Goal: Task Accomplishment & Management: Complete application form

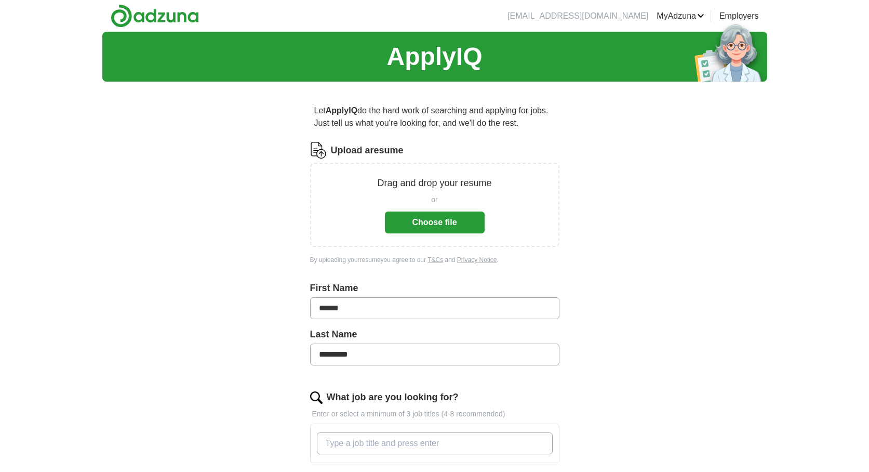
click at [438, 218] on button "Choose file" at bounding box center [435, 222] width 100 height 22
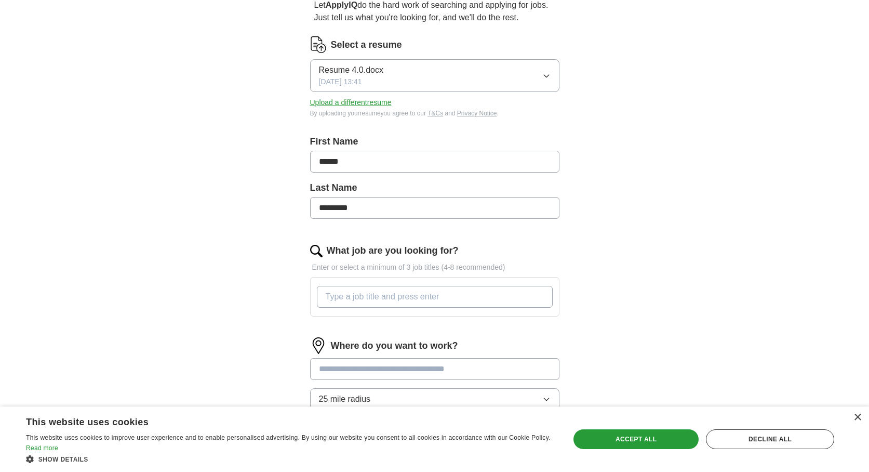
scroll to position [156, 0]
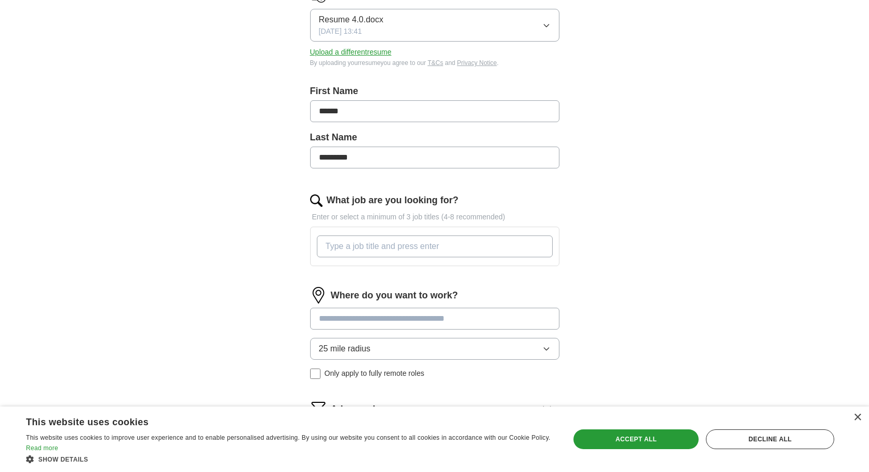
click at [398, 251] on input "What job are you looking for?" at bounding box center [435, 246] width 236 height 22
click at [385, 315] on div "Where do you want to work? 25 mile radius Only apply to fully remote roles" at bounding box center [434, 337] width 249 height 100
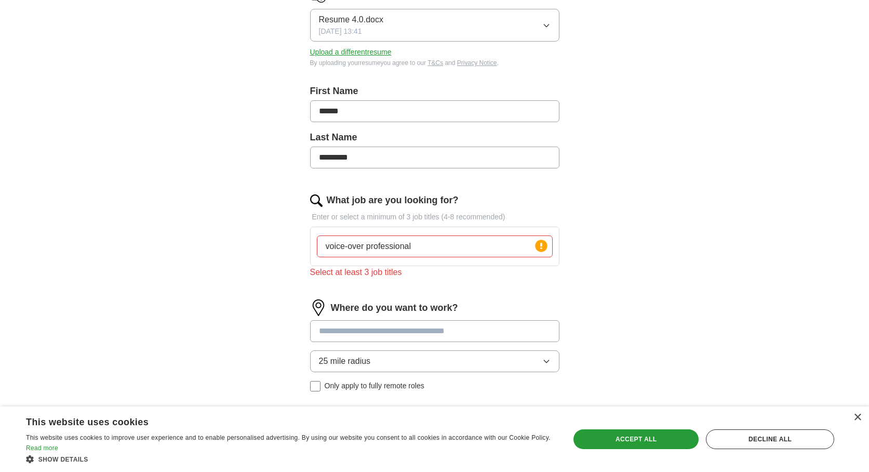
click at [421, 248] on input "voice-over professional" at bounding box center [435, 246] width 236 height 22
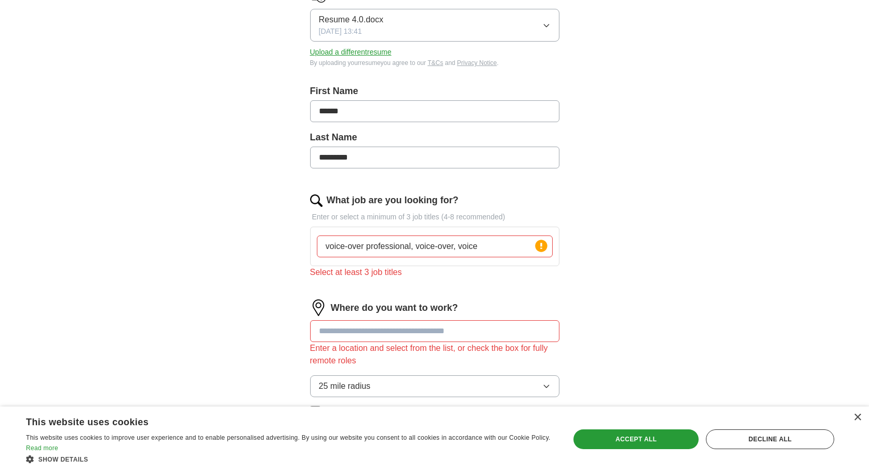
type input "voice-over professional, voice-over, voice"
click at [432, 334] on input at bounding box center [434, 331] width 249 height 22
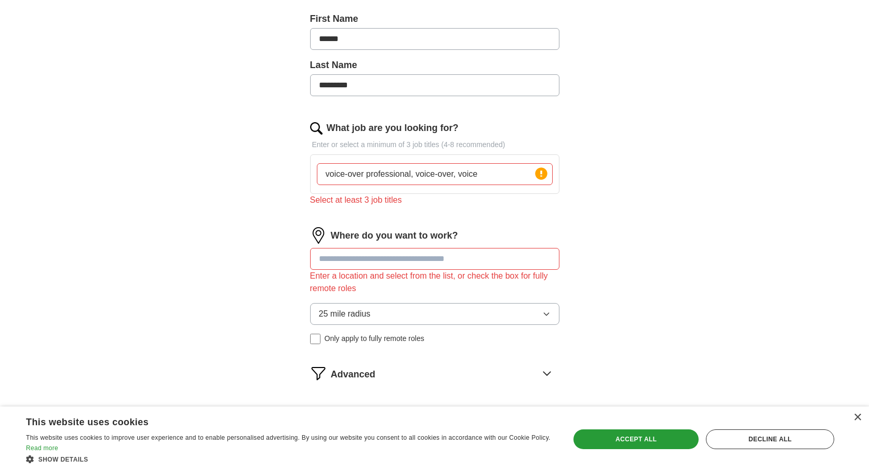
scroll to position [260, 0]
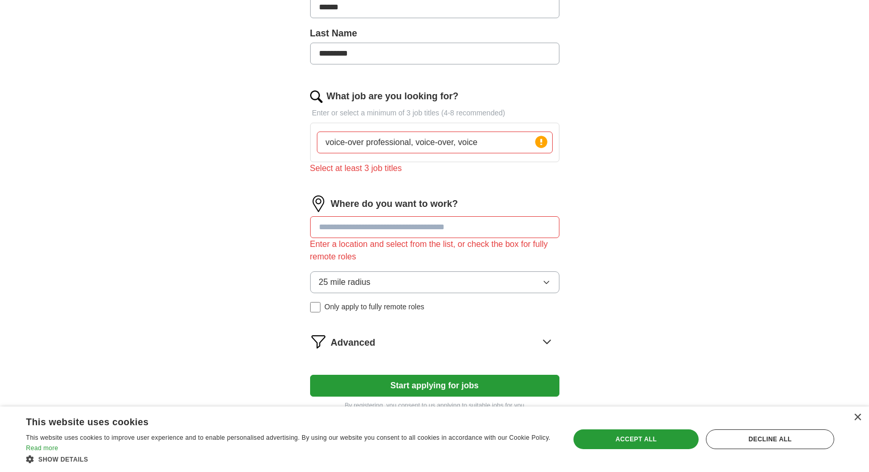
click at [546, 282] on icon "button" at bounding box center [546, 282] width 8 height 8
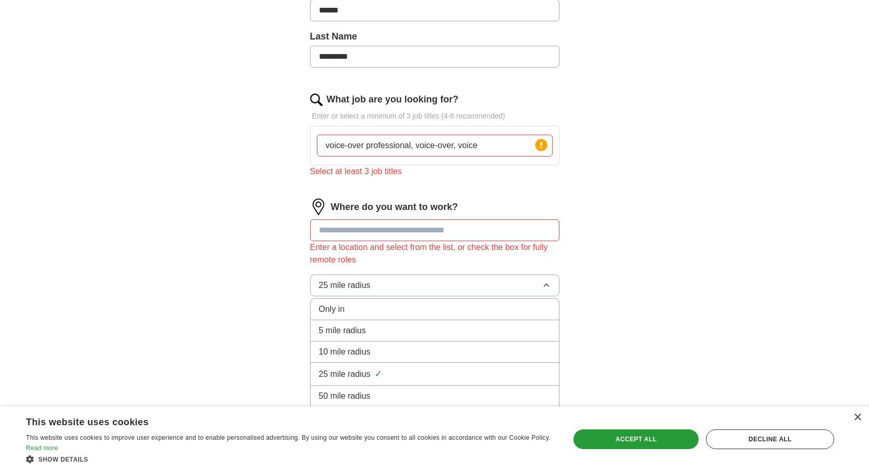
scroll to position [266, 0]
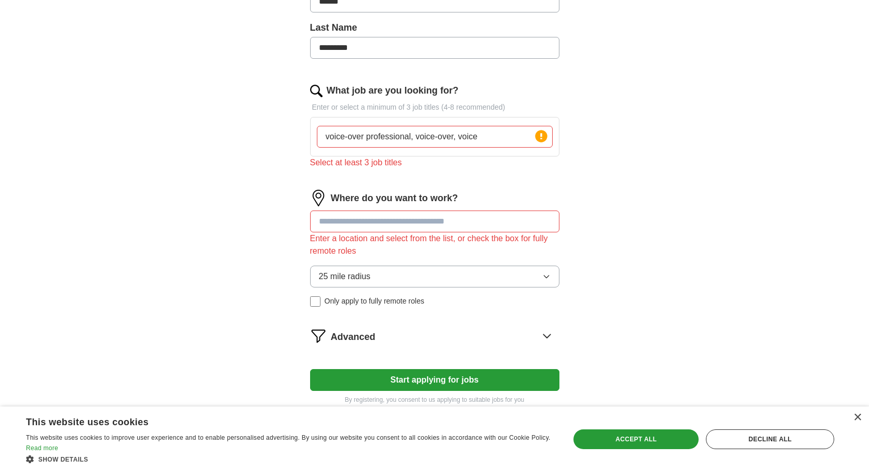
click at [427, 218] on input at bounding box center [434, 221] width 249 height 22
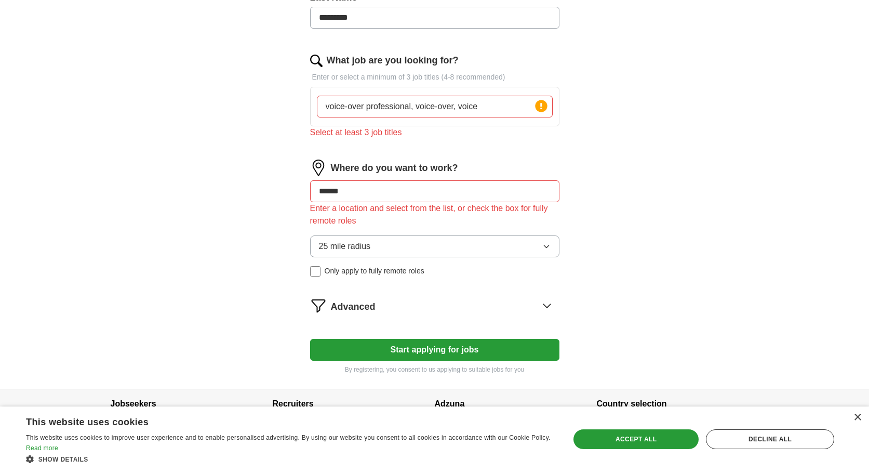
scroll to position [317, 0]
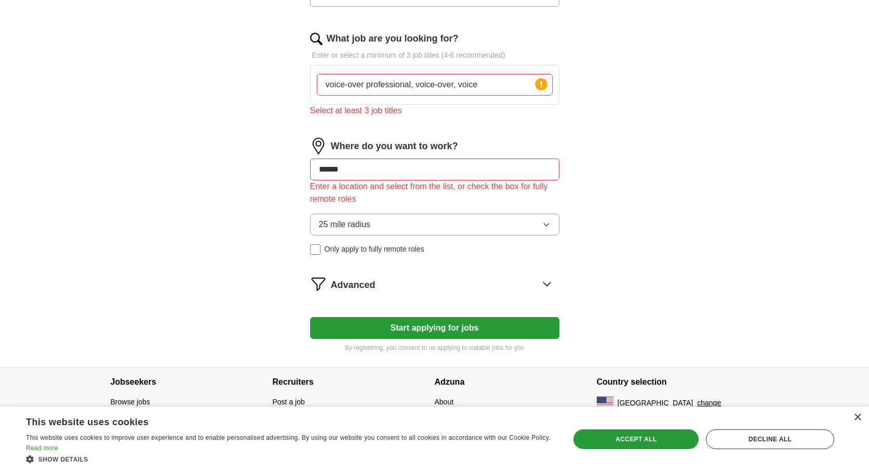
type input "******"
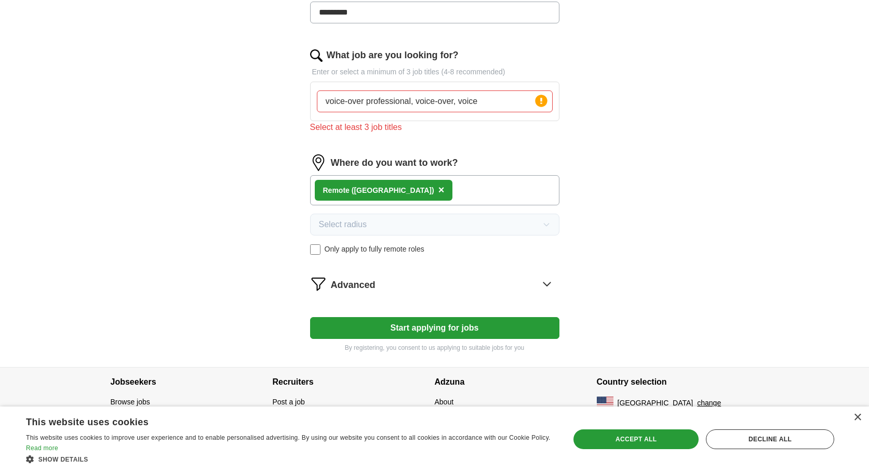
scroll to position [301, 0]
click at [427, 327] on button "Start applying for jobs" at bounding box center [434, 328] width 249 height 22
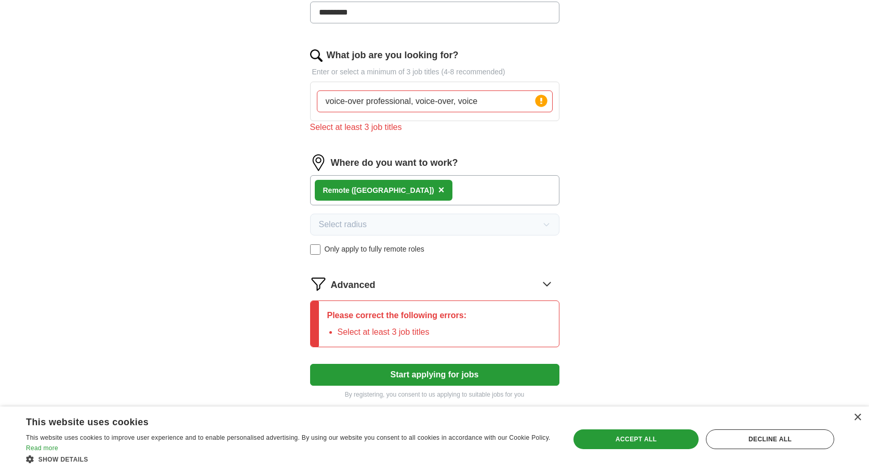
click at [499, 101] on input "voice-over professional, voice-over, voice" at bounding box center [435, 101] width 236 height 22
drag, startPoint x: 477, startPoint y: 101, endPoint x: 195, endPoint y: 102, distance: 281.6
click at [195, 102] on div "ApplyIQ Let ApplyIQ do the hard work of searching and applying for jobs. Just t…" at bounding box center [434, 72] width 665 height 683
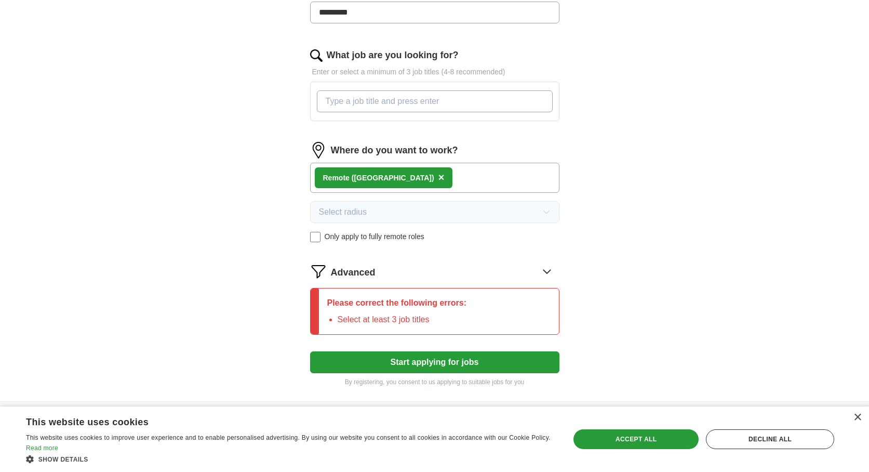
click at [459, 101] on input "What job are you looking for?" at bounding box center [435, 101] width 236 height 22
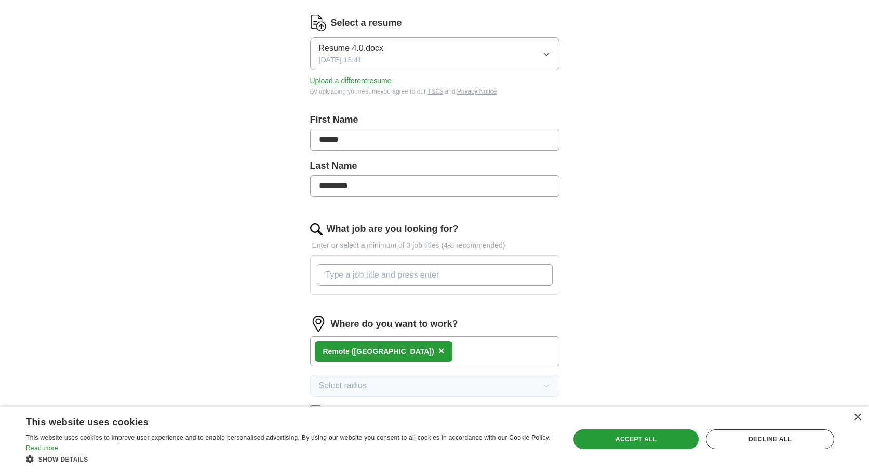
scroll to position [0, 0]
